Goal: Information Seeking & Learning: Learn about a topic

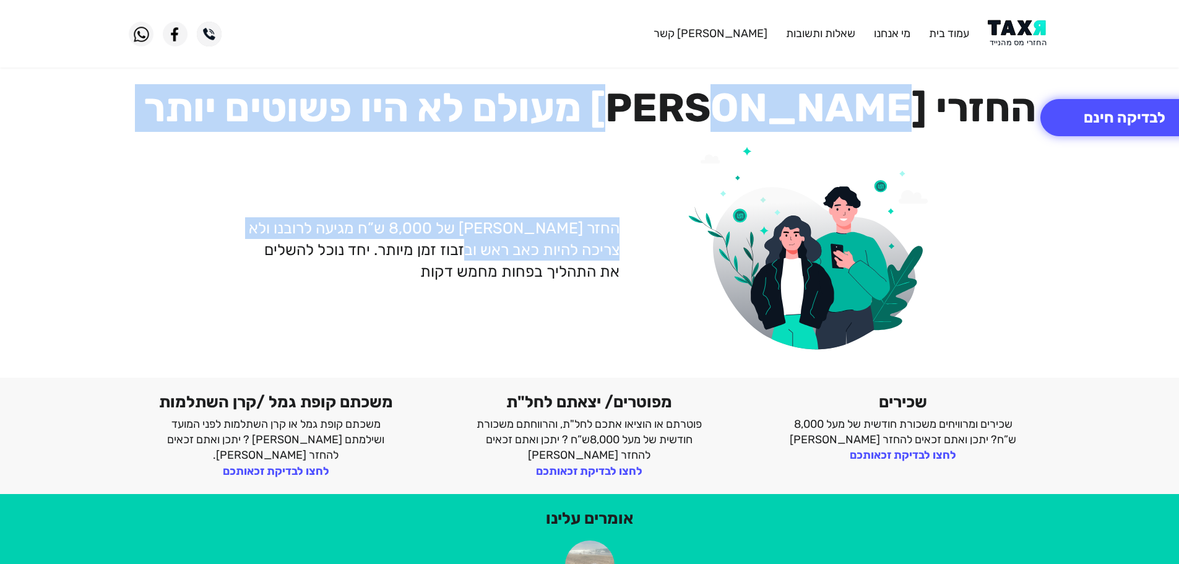
drag, startPoint x: 673, startPoint y: 108, endPoint x: 484, endPoint y: 258, distance: 241.0
click at [484, 258] on div "החזרי [PERSON_NAME] מעולם לא היו פשוטים יותר החזר [PERSON_NAME] של 8,000 ש”ח מג…" at bounding box center [589, 223] width 941 height 279
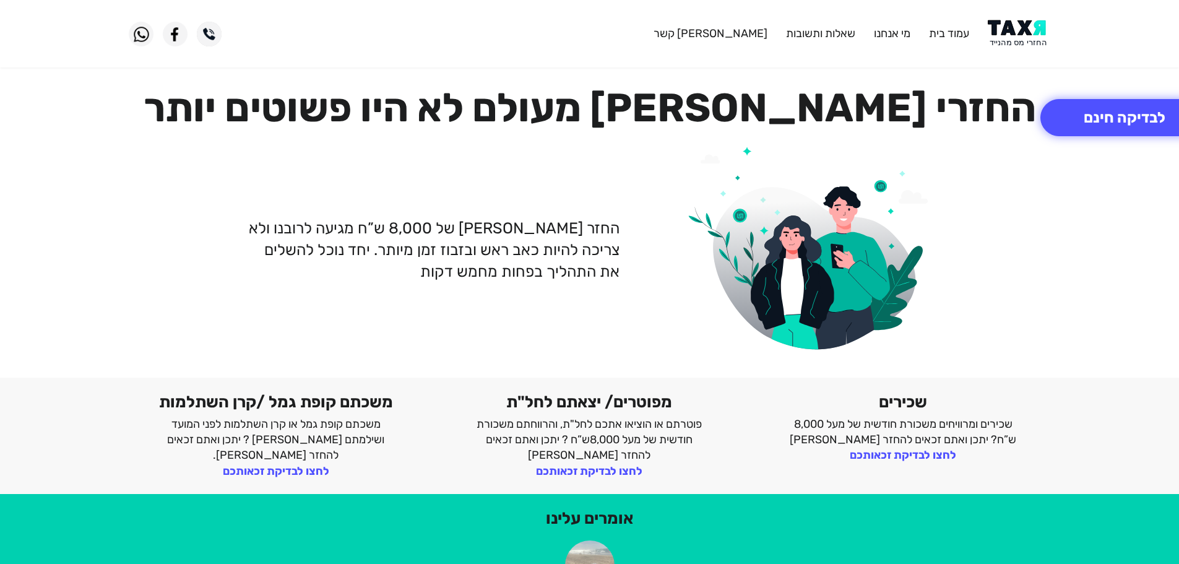
click at [477, 322] on div "החזר [PERSON_NAME] של 8,000 ש”ח מגיעה לרובנו ולא צריכה להיות כאב ראש ובזבוז זמן…" at bounding box center [589, 250] width 941 height 226
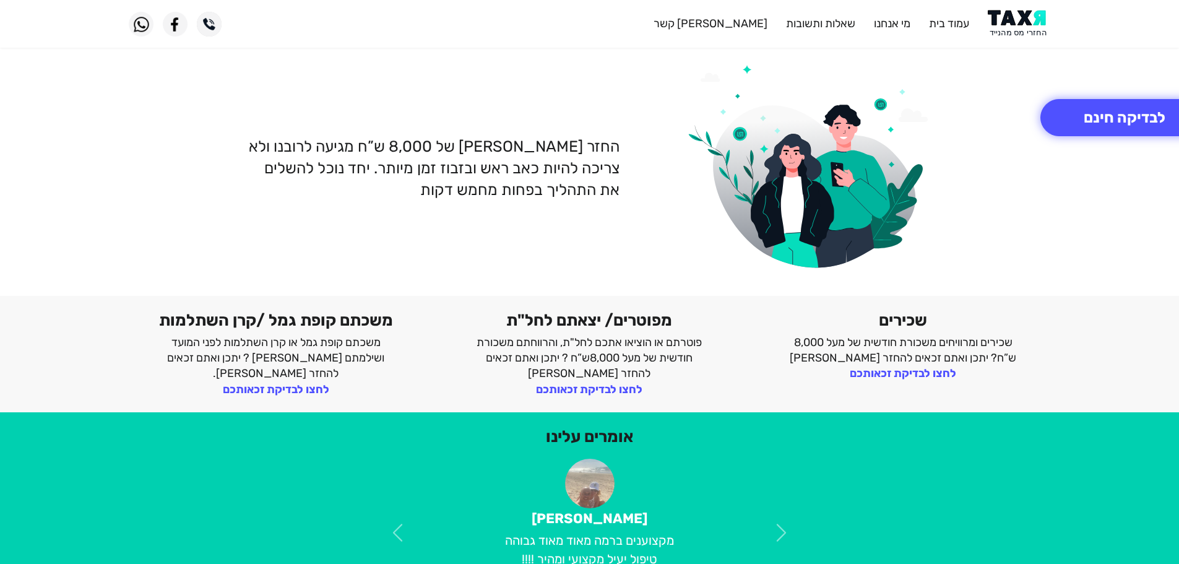
scroll to position [124, 0]
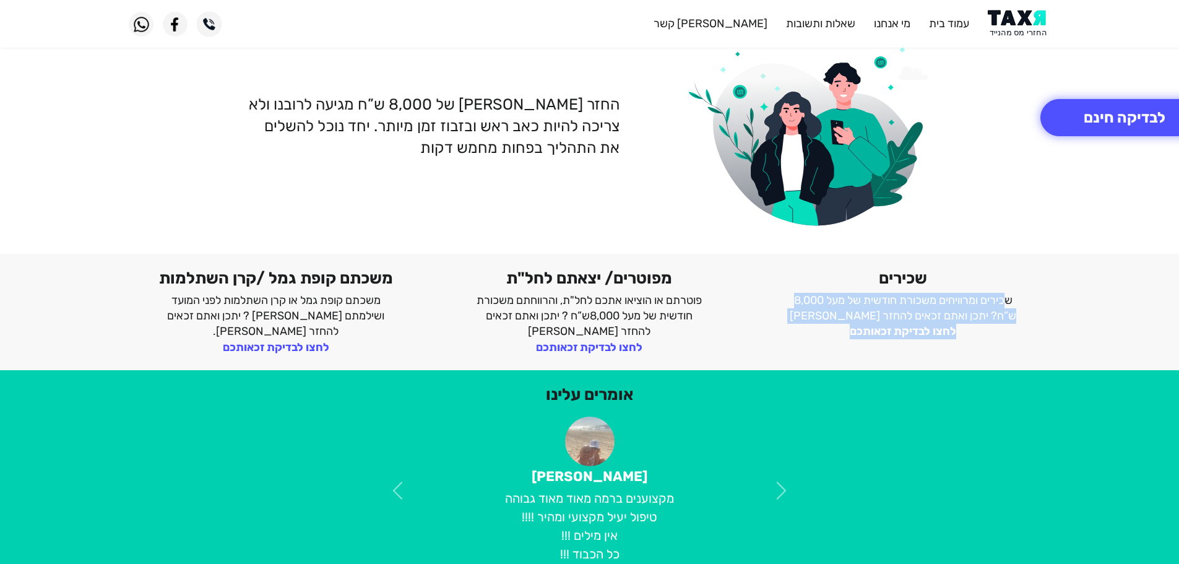
drag, startPoint x: 1020, startPoint y: 295, endPoint x: 814, endPoint y: 363, distance: 216.7
click at [814, 363] on div "משכתם קופת גמל /קרן השתלמות משכתם קופת גמל או קרן השתלמות לפני המועד ושילמתם מס…" at bounding box center [589, 312] width 1179 height 116
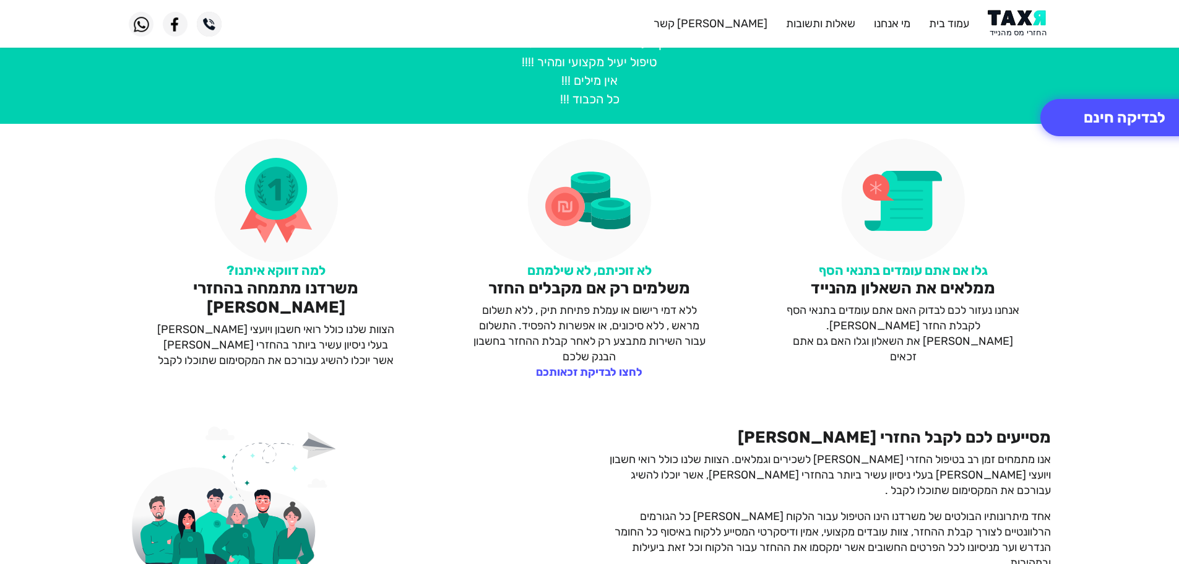
scroll to position [619, 0]
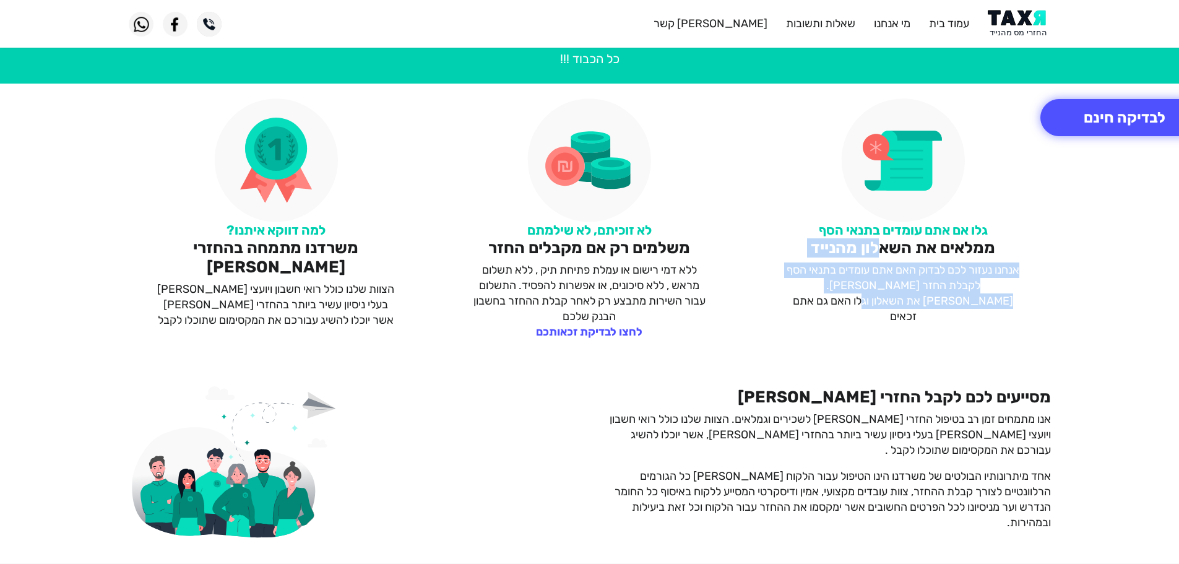
drag, startPoint x: 876, startPoint y: 257, endPoint x: 848, endPoint y: 348, distance: 95.7
click at [848, 348] on div "למה דווקא איתנו? משרדנו מתמחה בהחזרי מס הצוות שלנו כולל רואי חשבון ויועצי מס בע…" at bounding box center [589, 219] width 1179 height 271
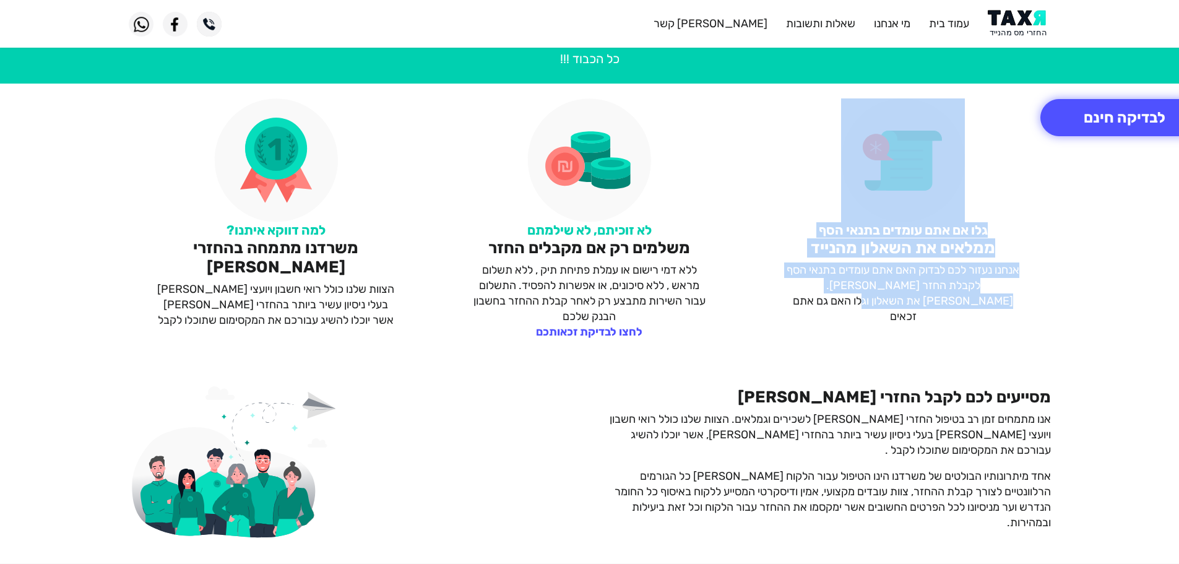
drag, startPoint x: 848, startPoint y: 348, endPoint x: 1050, endPoint y: 171, distance: 268.9
click at [1050, 171] on div "למה דווקא איתנו? משרדנו מתמחה בהחזרי מס הצוות שלנו כולל רואי חשבון ויועצי מס בע…" at bounding box center [589, 219] width 1179 height 271
click at [1050, 171] on div "גלו אם אתם עומדים בתנאי הסף ממלאים את השאלון מהנייד אנחנו נעזור לכם לבדוק האם א…" at bounding box center [903, 218] width 314 height 241
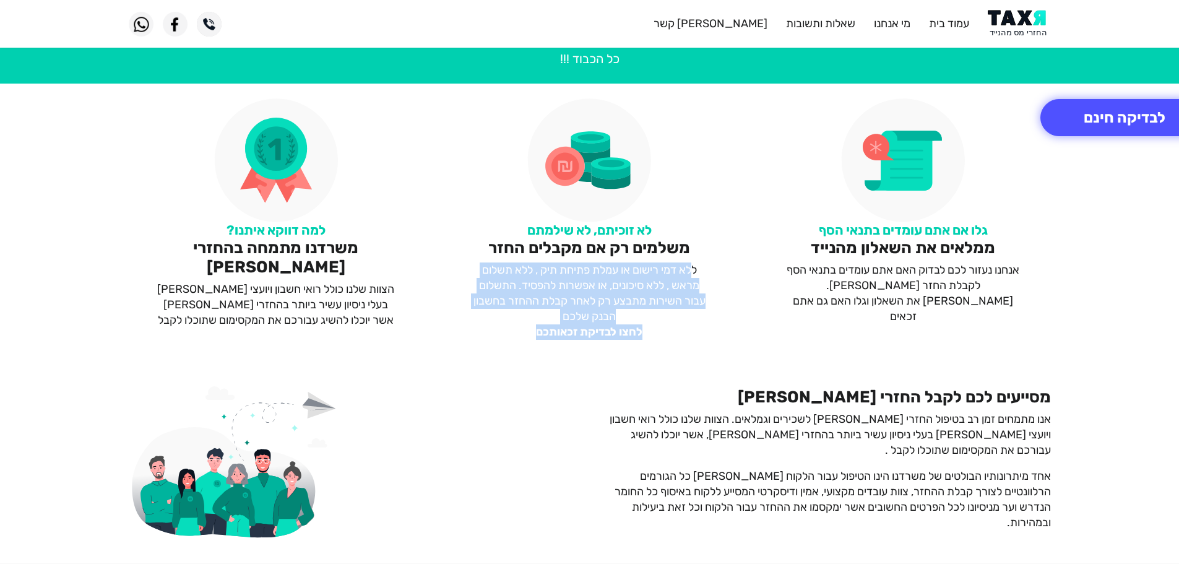
drag, startPoint x: 704, startPoint y: 261, endPoint x: 436, endPoint y: 330, distance: 277.4
click at [436, 330] on div "לא זוכיתם, לא שילמתם משלמים רק אם מקבלים החזר ללא דמי רישום או עמלת פתיחת תיק ,…" at bounding box center [590, 218] width 314 height 241
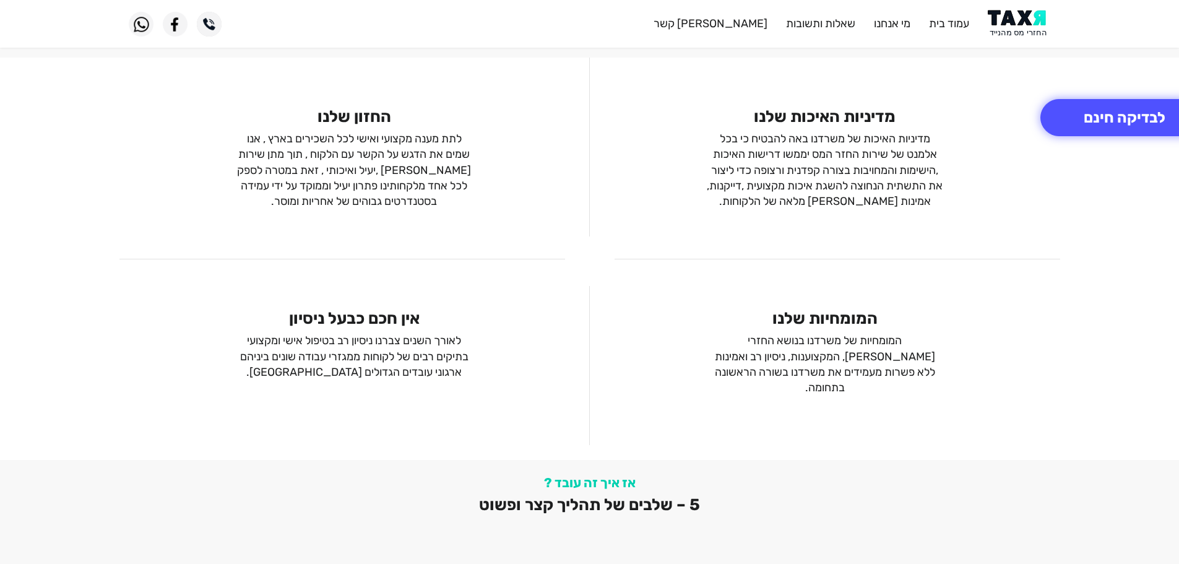
scroll to position [1609, 0]
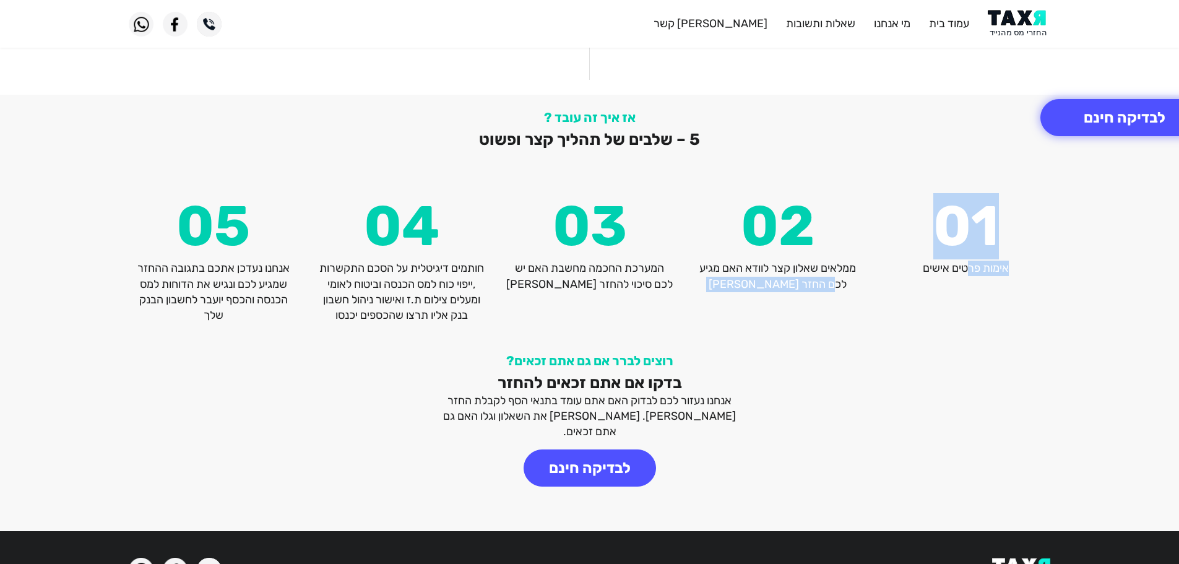
drag, startPoint x: 969, startPoint y: 283, endPoint x: 797, endPoint y: 261, distance: 174.0
click at [797, 261] on div "05 אנחנו נעדכן אתכם בתגובה ההחזר שמגיע לכם ונגיש את הדוחות למס הכנסה והכסף יועב…" at bounding box center [589, 261] width 941 height 124
click at [796, 315] on div "אז איך זה עובד ? 5 – שלבים של תהליך קצר ופשוט 05 אנחנו נעדכן אתכם בתגובה ההחזר …" at bounding box center [589, 216] width 1179 height 243
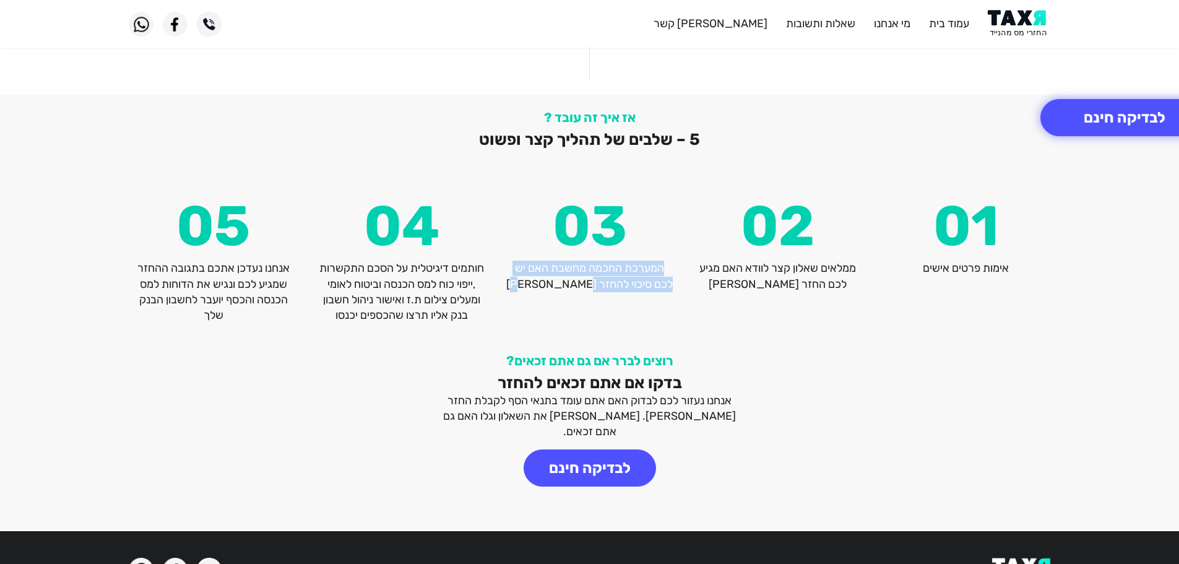
drag, startPoint x: 672, startPoint y: 251, endPoint x: 540, endPoint y: 285, distance: 136.9
click at [540, 285] on div "03 המערכת החכמה מחשבת האם יש לכם סיכוי להחזר מס" at bounding box center [590, 261] width 188 height 124
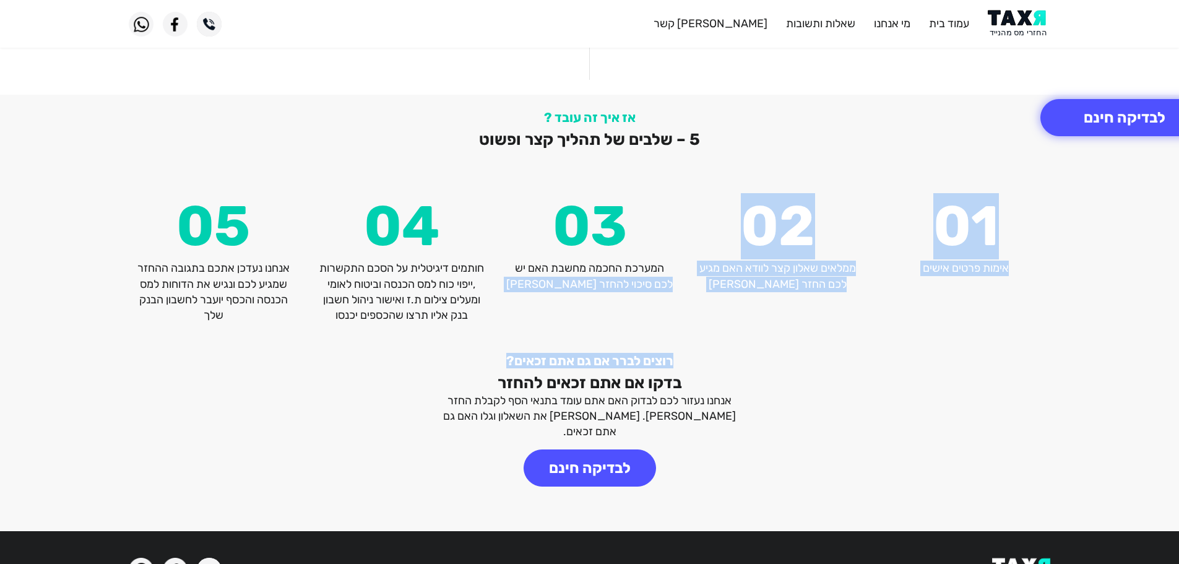
drag, startPoint x: 505, startPoint y: 247, endPoint x: 361, endPoint y: 324, distance: 163.1
click at [361, 338] on div "רוצים לברר אם גם אתם זכאים? בדקו אם אתם זכאים להחזר אנחנו נעזור לכם לבדוק האם א…" at bounding box center [589, 434] width 1179 height 193
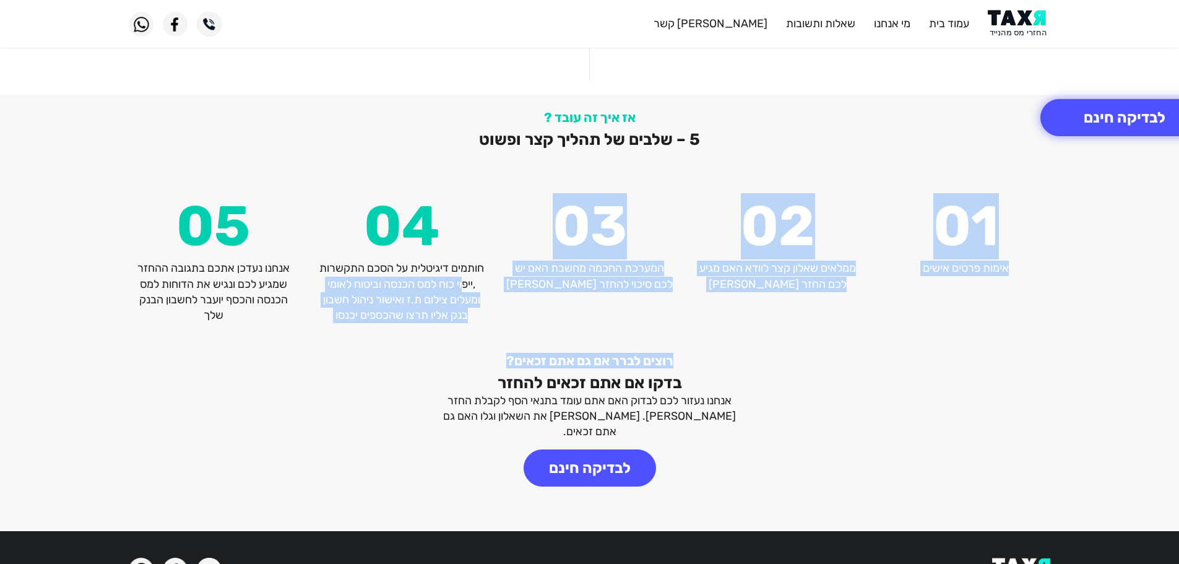
drag, startPoint x: 470, startPoint y: 271, endPoint x: 343, endPoint y: 324, distance: 137.3
click at [343, 338] on div "רוצים לברר אם גם אתם זכאים? בדקו אם אתם זכאים להחזר אנחנו נעזור לכם לבדוק האם א…" at bounding box center [589, 434] width 1179 height 193
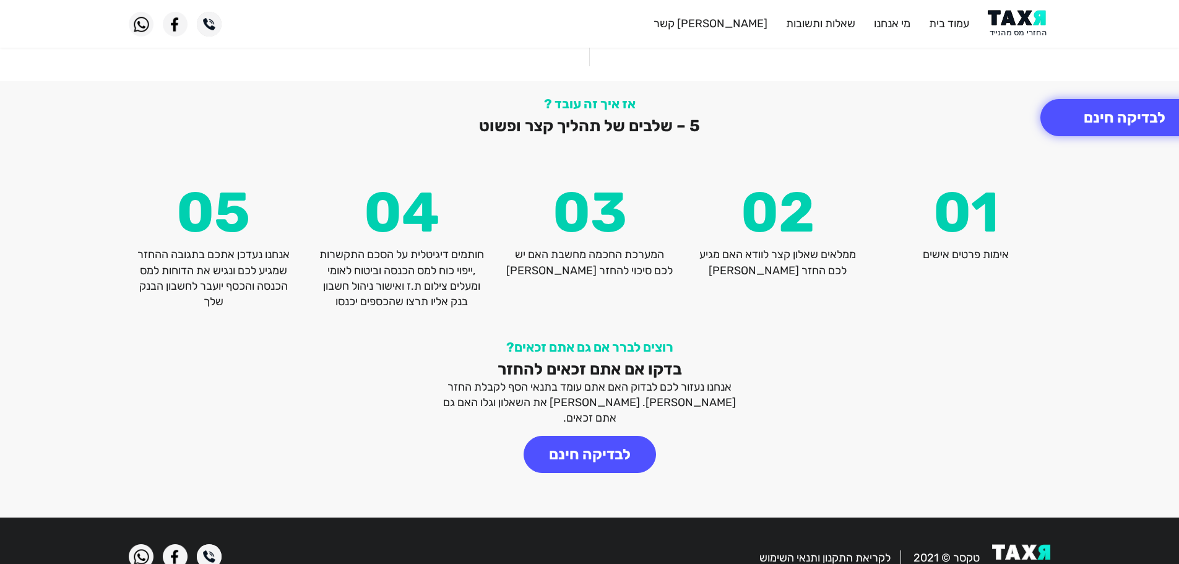
scroll to position [1626, 0]
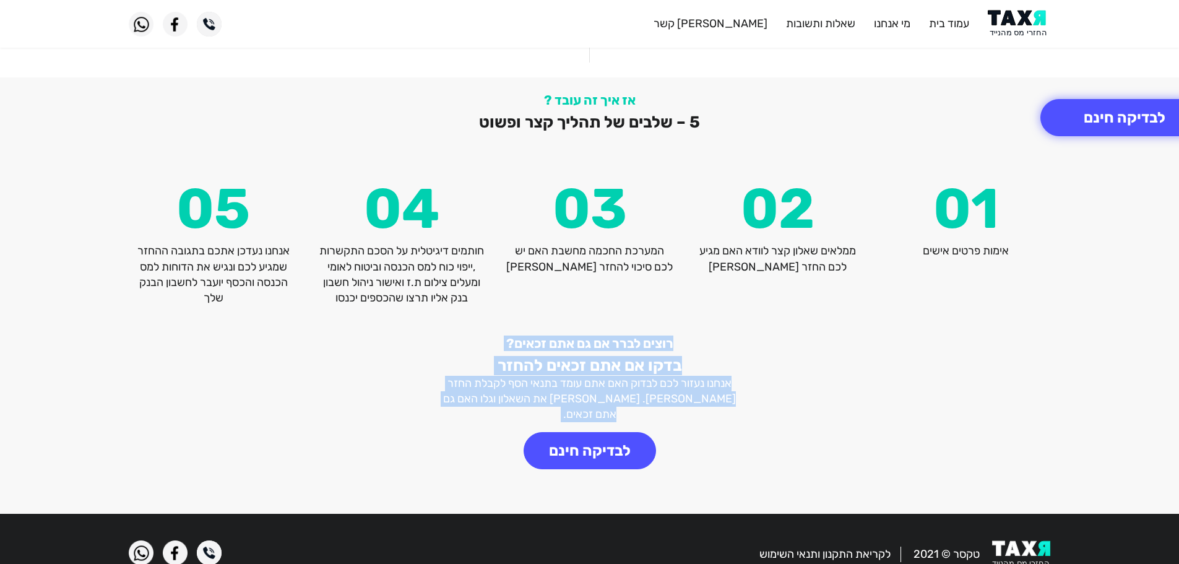
drag, startPoint x: 733, startPoint y: 327, endPoint x: 356, endPoint y: 420, distance: 388.8
click at [356, 420] on div "רוצים לברר אם גם אתם זכאים? בדקו אם אתם זכאים להחזר אנחנו נעזור לכם לבדוק האם א…" at bounding box center [589, 416] width 941 height 163
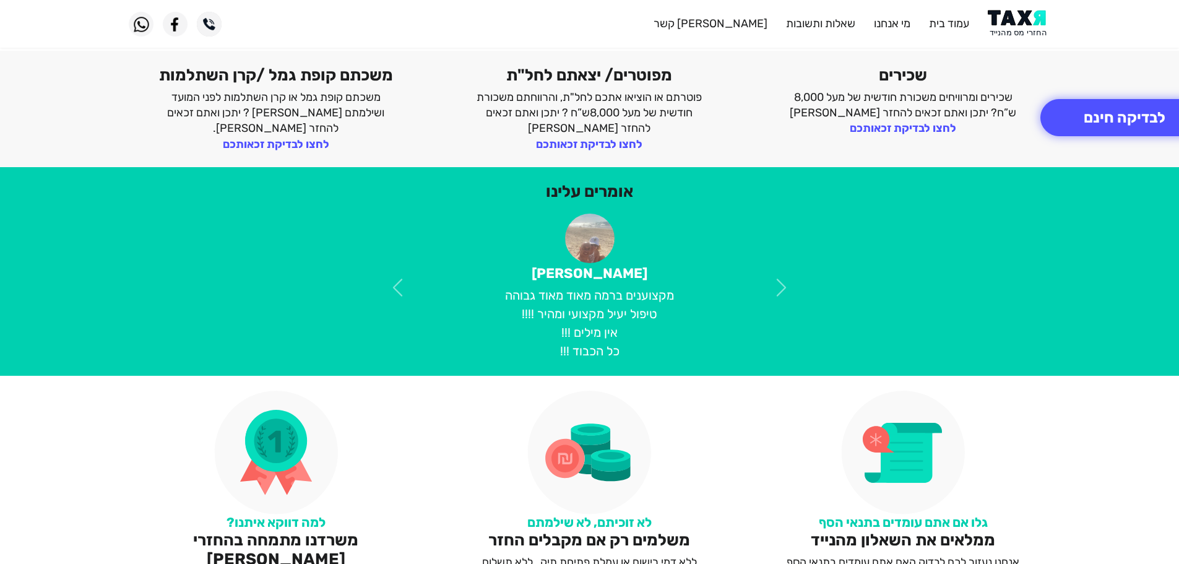
scroll to position [0, 0]
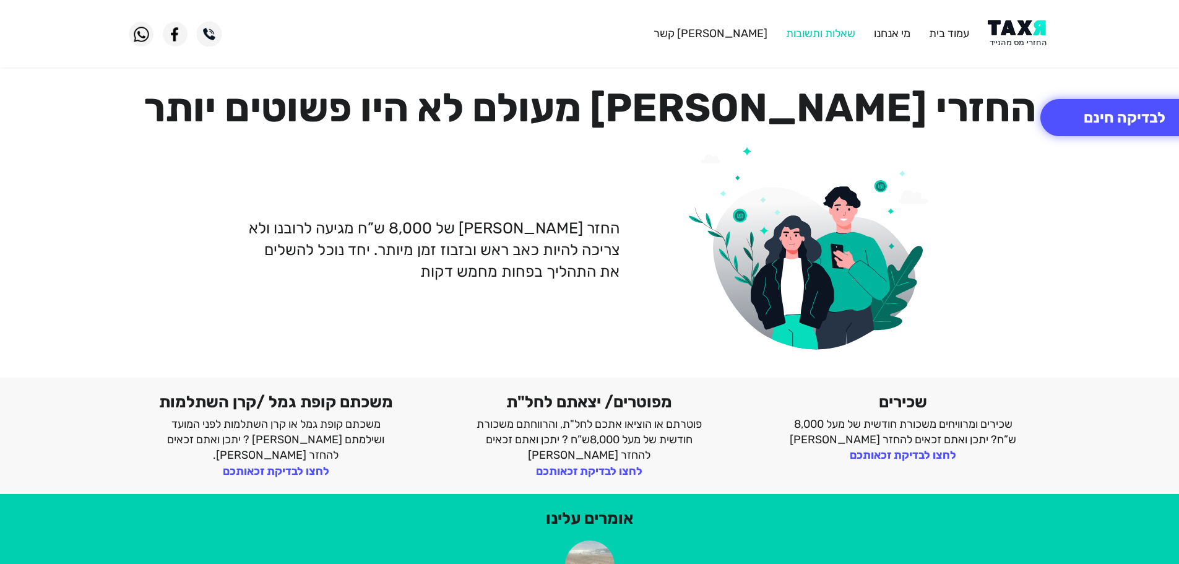
click at [815, 32] on link "שאלות ותשובות" at bounding box center [820, 34] width 69 height 14
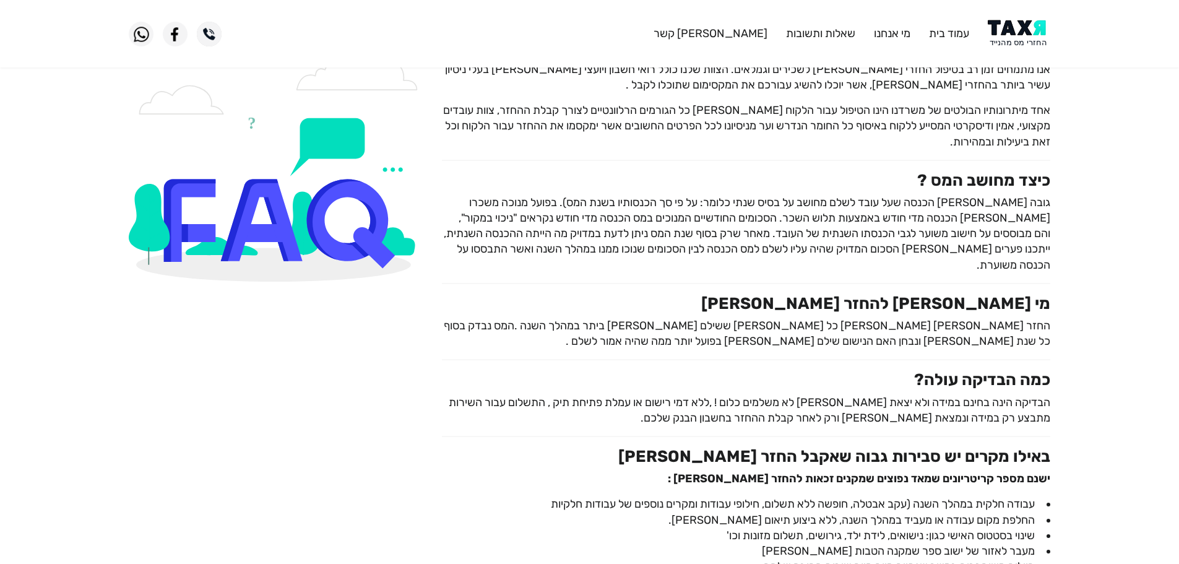
scroll to position [433, 0]
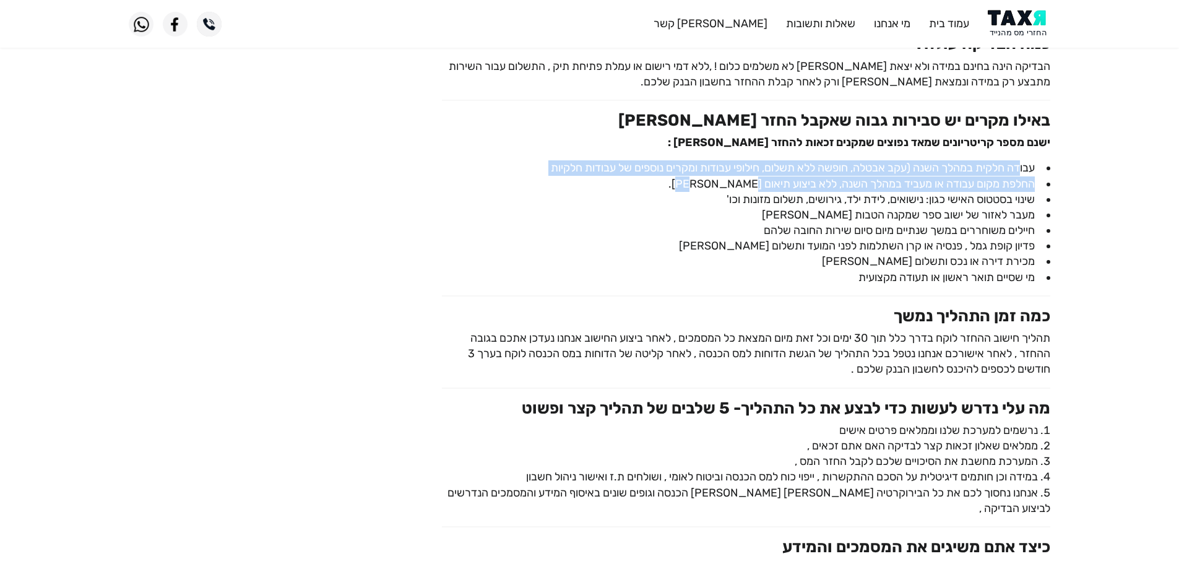
drag, startPoint x: 1018, startPoint y: 140, endPoint x: 625, endPoint y: 166, distance: 393.8
click at [625, 166] on div "שאלות ותשובות מהו החזר מס? אנו מתמחים זמן רב בטיפול החזרי מס לשכירים וגמלאים. ה…" at bounding box center [746, 233] width 627 height 1165
click at [625, 176] on li "החלפת מקום עבודה או מעביד במהלך השנה, ללא ביצוע תיאום מס." at bounding box center [746, 183] width 608 height 15
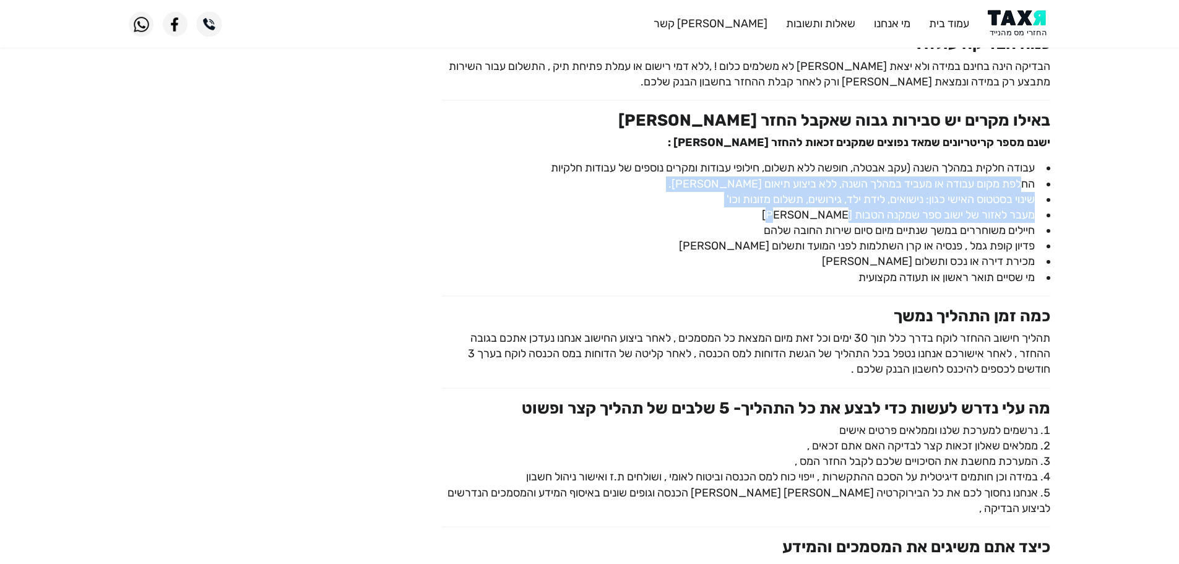
drag, startPoint x: 641, startPoint y: 196, endPoint x: 1021, endPoint y: 163, distance: 380.9
click at [1021, 163] on ul "עבודה חלקית במהלך השנה (עקב אבטלה, חופשה ללא תשלום, חילופי עבודות ומקרים נוספים…" at bounding box center [746, 222] width 608 height 125
click at [1021, 176] on li "החלפת מקום עבודה או מעביד במהלך השנה, ללא ביצוע תיאום מס." at bounding box center [746, 183] width 608 height 15
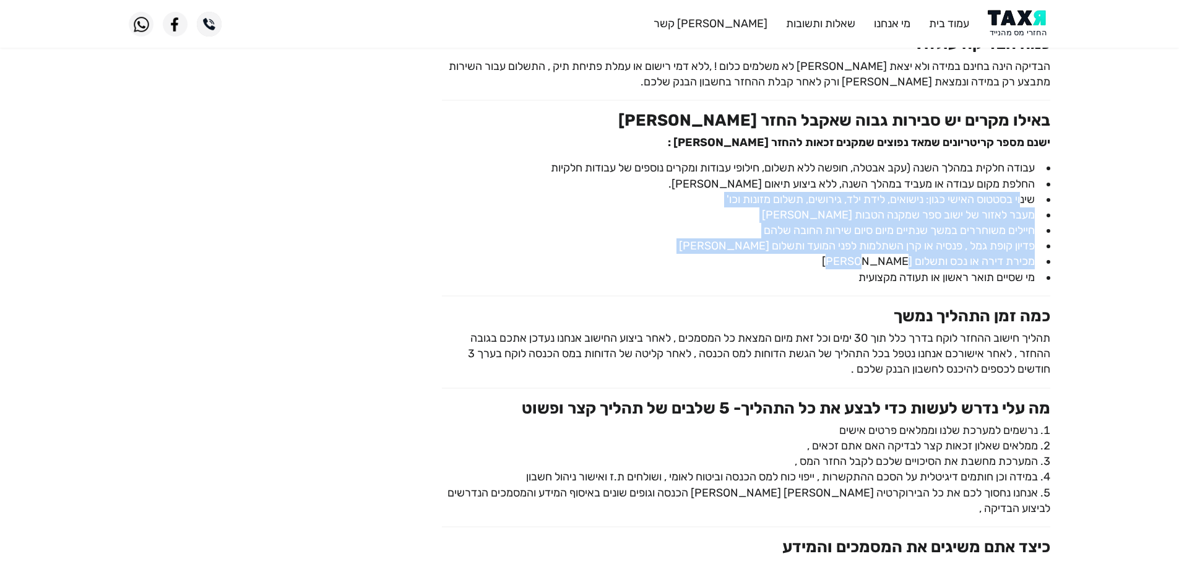
drag, startPoint x: 1019, startPoint y: 187, endPoint x: 552, endPoint y: 243, distance: 470.0
click at [552, 243] on ul "עבודה חלקית במהלך השנה (עקב אבטלה, חופשה ללא תשלום, חילופי עבודות ומקרים נוספים…" at bounding box center [746, 222] width 608 height 125
click at [552, 254] on li "מכירת דירה או נכס ותשלום מס שבח" at bounding box center [746, 261] width 608 height 15
drag, startPoint x: 694, startPoint y: 249, endPoint x: 1001, endPoint y: 199, distance: 311.6
click at [1001, 199] on ul "עבודה חלקית במהלך השנה (עקב אבטלה, חופשה ללא תשלום, חילופי עבודות ומקרים נוספים…" at bounding box center [746, 222] width 608 height 125
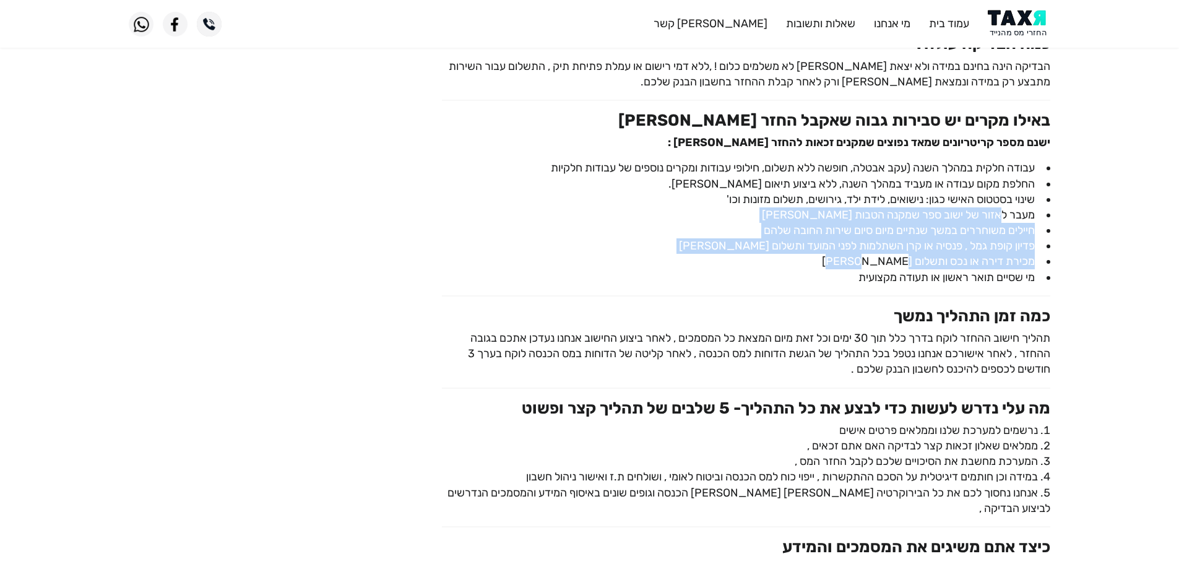
click at [1001, 207] on li "מעבר לאזור של ישוב ספר שמקנה הטבות מס" at bounding box center [746, 214] width 608 height 15
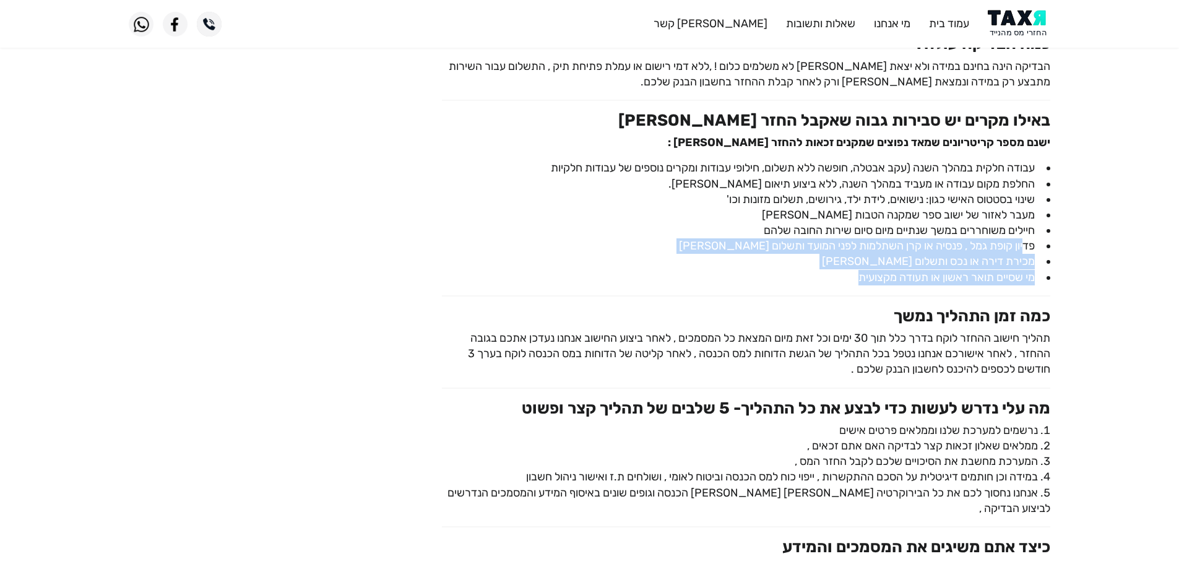
drag, startPoint x: 1024, startPoint y: 232, endPoint x: 718, endPoint y: 267, distance: 308.4
click at [718, 267] on ul "עבודה חלקית במהלך השנה (עקב אבטלה, חופשה ללא תשלום, חילופי עבודות ומקרים נוספים…" at bounding box center [746, 222] width 608 height 125
click at [718, 270] on li "מי שסיים תואר ראשון או תעודה מקצועית" at bounding box center [746, 277] width 608 height 15
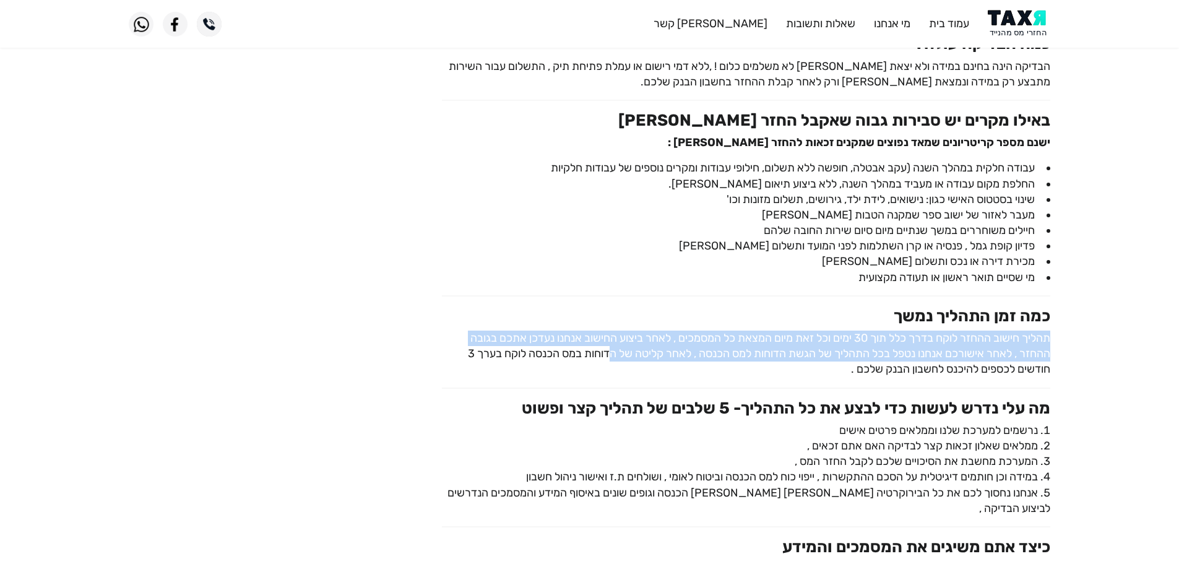
drag, startPoint x: 1047, startPoint y: 316, endPoint x: 603, endPoint y: 345, distance: 444.7
click at [603, 345] on p "תהליך חישוב ההחזר לוקח בדרך כלל תוך 30 ימים וכל זאת מיום המצאת כל המסמכים , לאח…" at bounding box center [746, 353] width 608 height 47
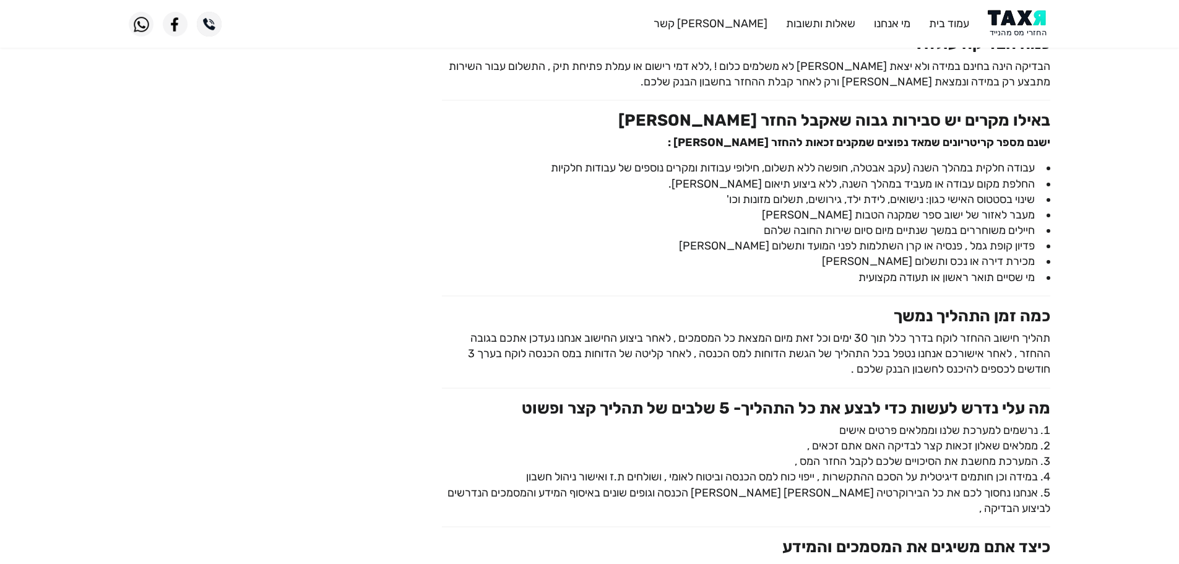
click at [604, 356] on p "תהליך חישוב ההחזר לוקח בדרך כלל תוך 30 ימים וכל זאת מיום המצאת כל המסמכים , לאח…" at bounding box center [746, 353] width 608 height 47
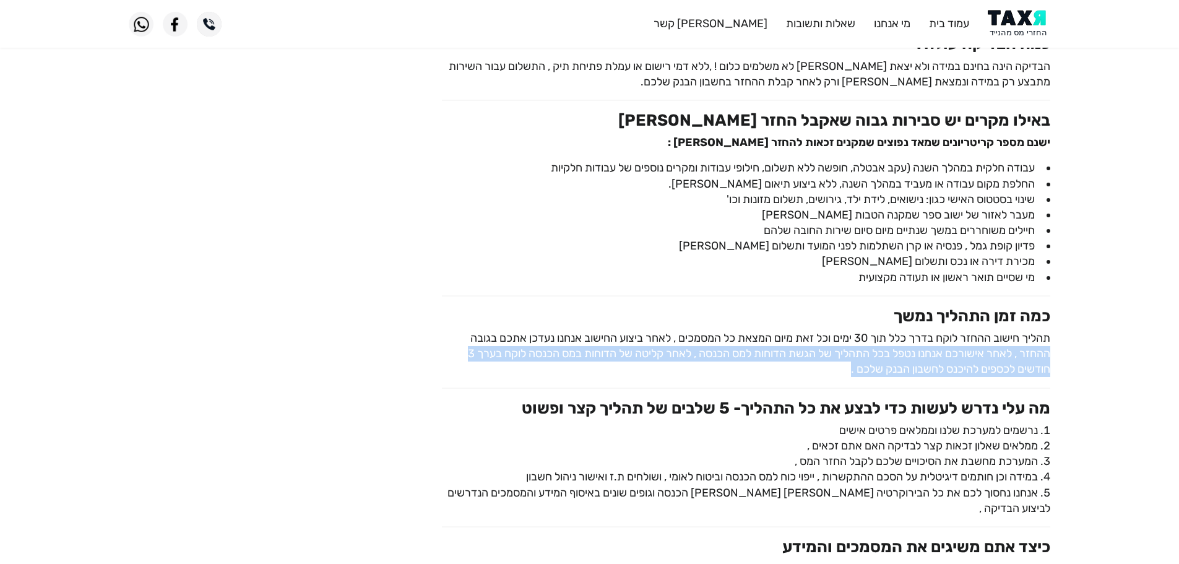
drag, startPoint x: 761, startPoint y: 360, endPoint x: 1066, endPoint y: 340, distance: 305.8
click at [1066, 340] on div "שאלות ותשובות מהו החזר מס? אנו מתמחים זמן רב בטיפול החזרי מס לשכירים וגמלאים. ה…" at bounding box center [589, 233] width 1179 height 1195
drag, startPoint x: 1063, startPoint y: 341, endPoint x: 558, endPoint y: 351, distance: 505.1
click at [558, 351] on div "שאלות ותשובות מהו החזר מס? אנו מתמחים זמן רב בטיפול החזרי מס לשכירים וגמלאים. ה…" at bounding box center [589, 233] width 1179 height 1195
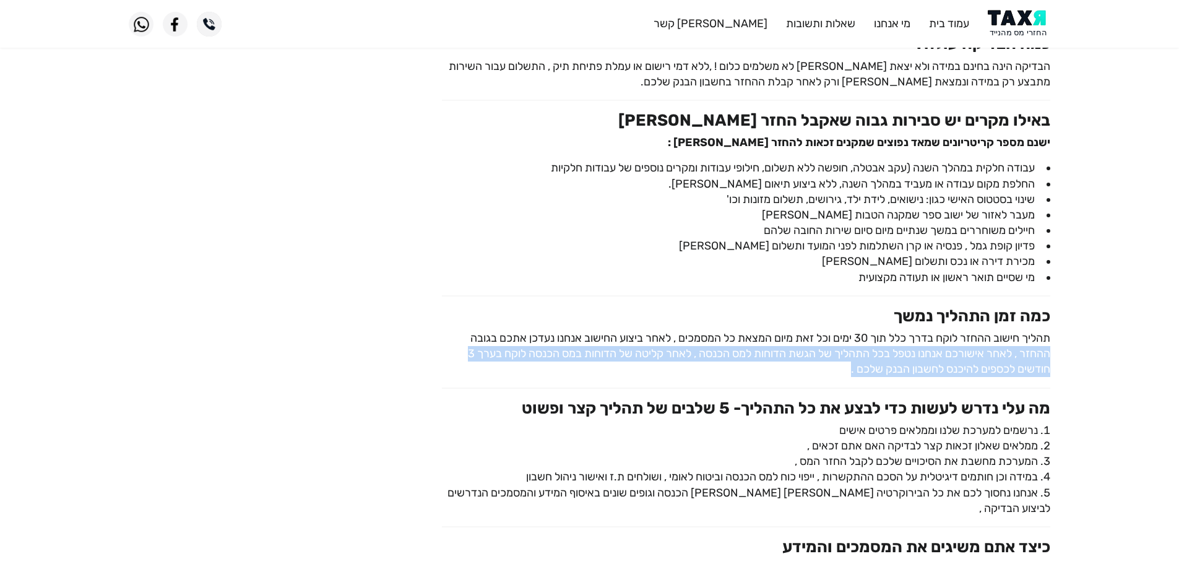
click at [558, 351] on p "תהליך חישוב ההחזר לוקח בדרך כלל תוך 30 ימים וכל זאת מיום המצאת כל המסמכים , לאח…" at bounding box center [746, 353] width 608 height 47
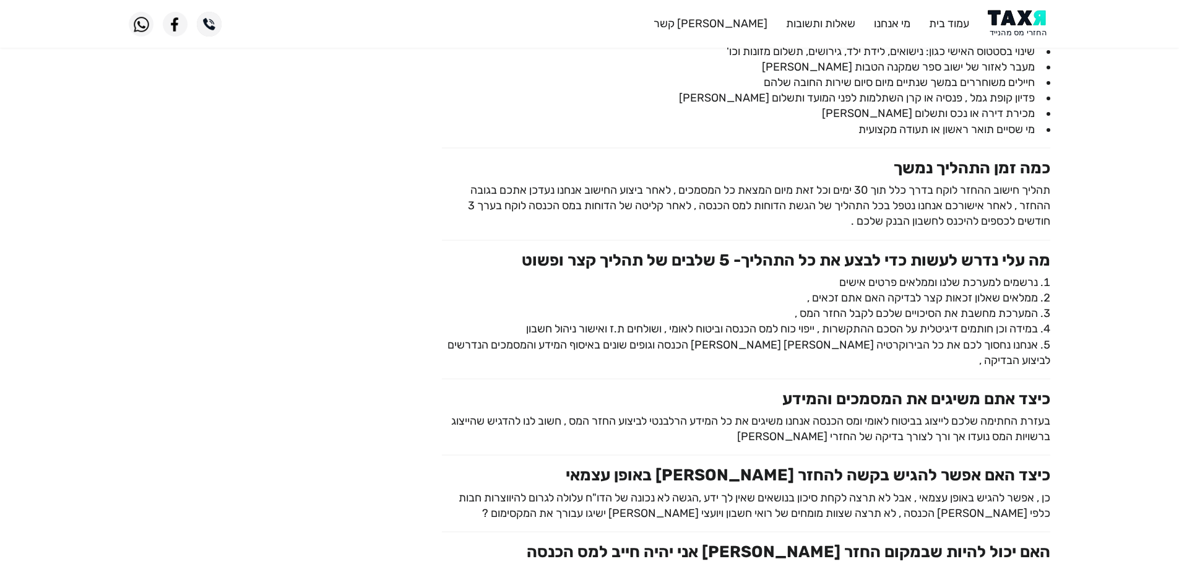
scroll to position [743, 0]
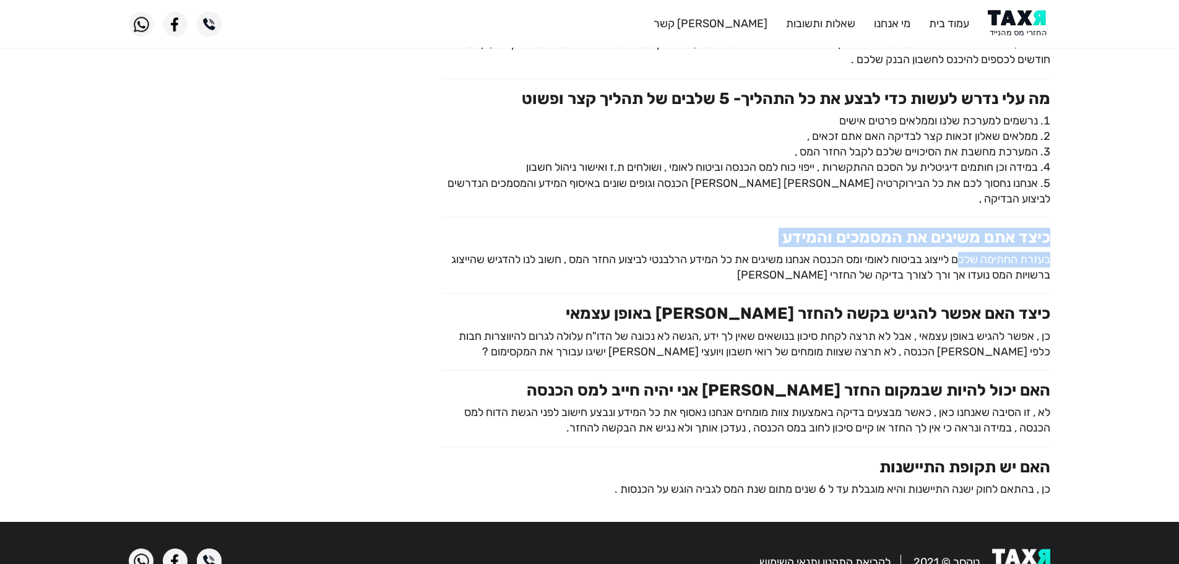
drag, startPoint x: 1061, startPoint y: 208, endPoint x: 957, endPoint y: 229, distance: 106.1
drag, startPoint x: 686, startPoint y: 261, endPoint x: 1112, endPoint y: 230, distance: 427.5
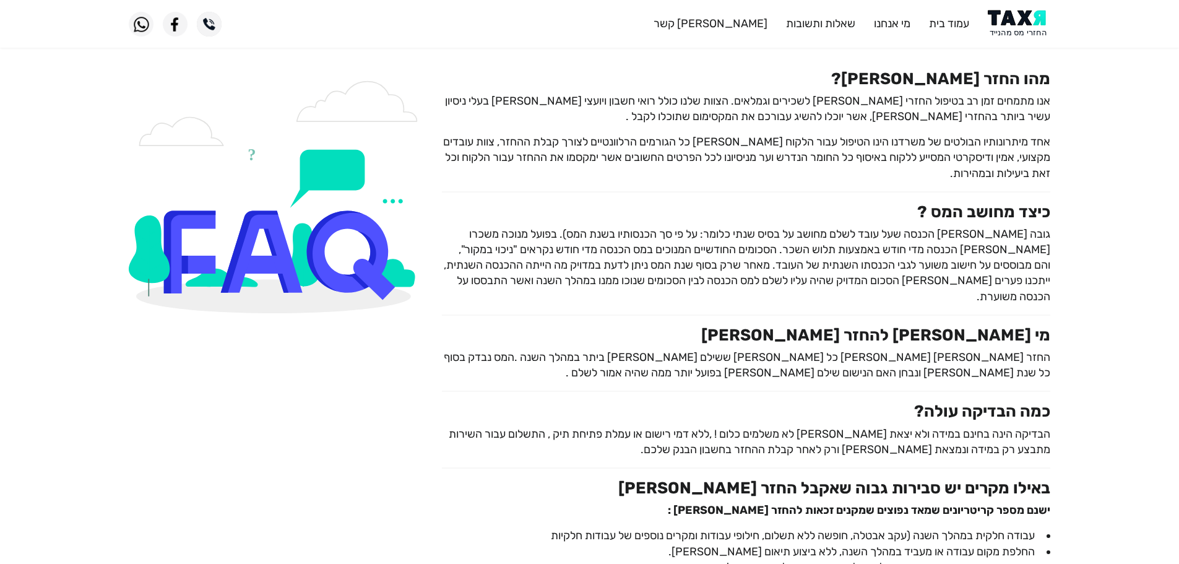
scroll to position [0, 0]
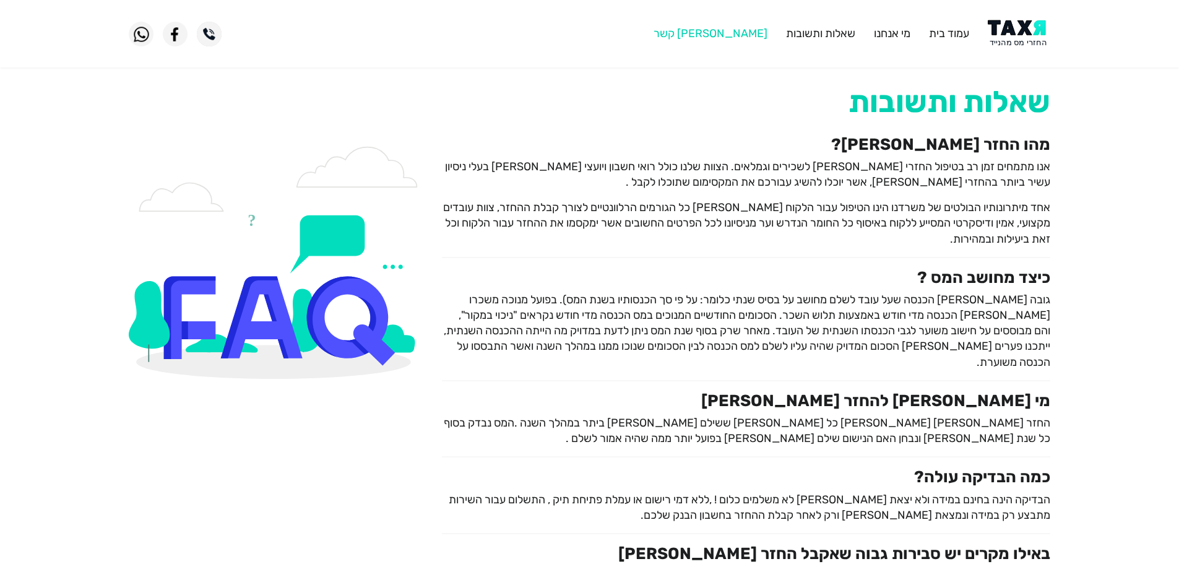
click at [751, 33] on link "[PERSON_NAME] קשר" at bounding box center [711, 34] width 114 height 14
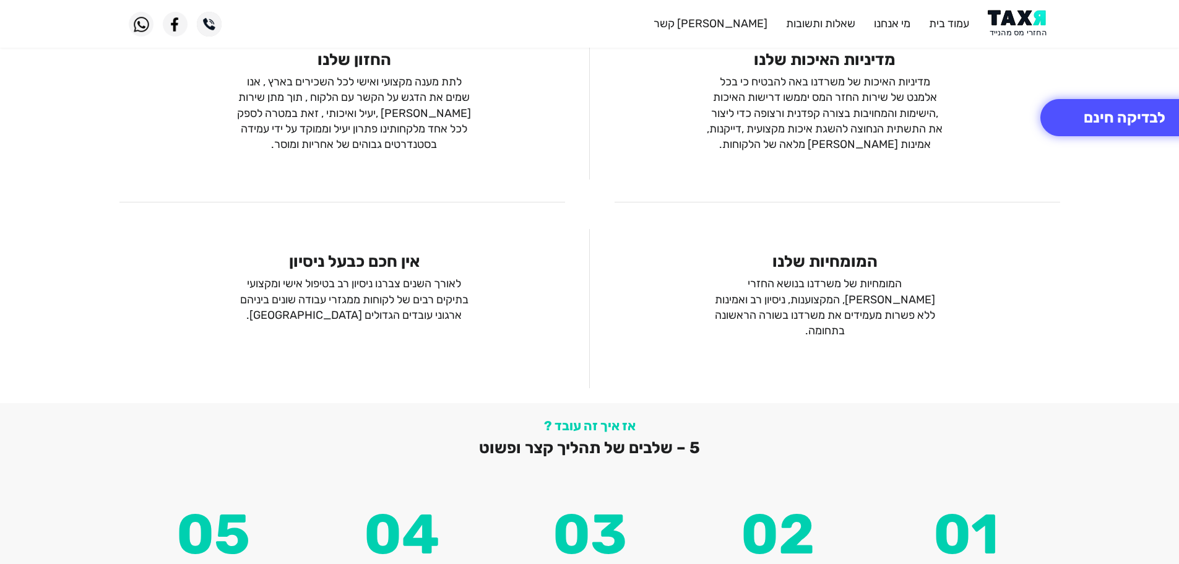
scroll to position [1626, 0]
